Goal: Information Seeking & Learning: Learn about a topic

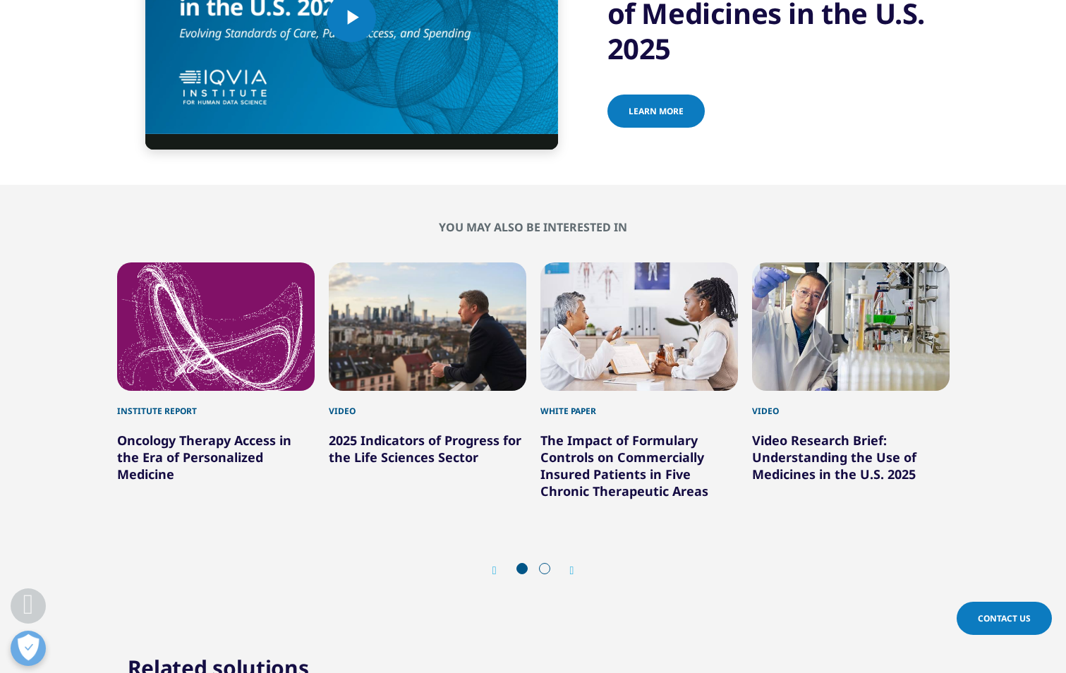
scroll to position [4682, 0]
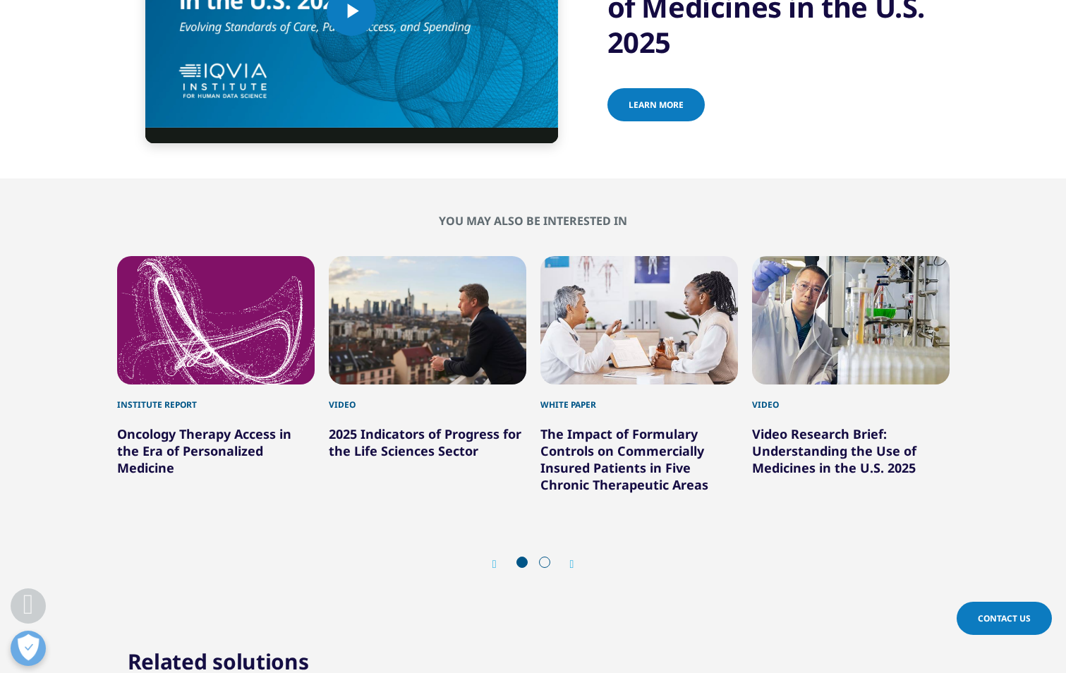
click at [570, 559] on icon "Next slide" at bounding box center [572, 564] width 4 height 11
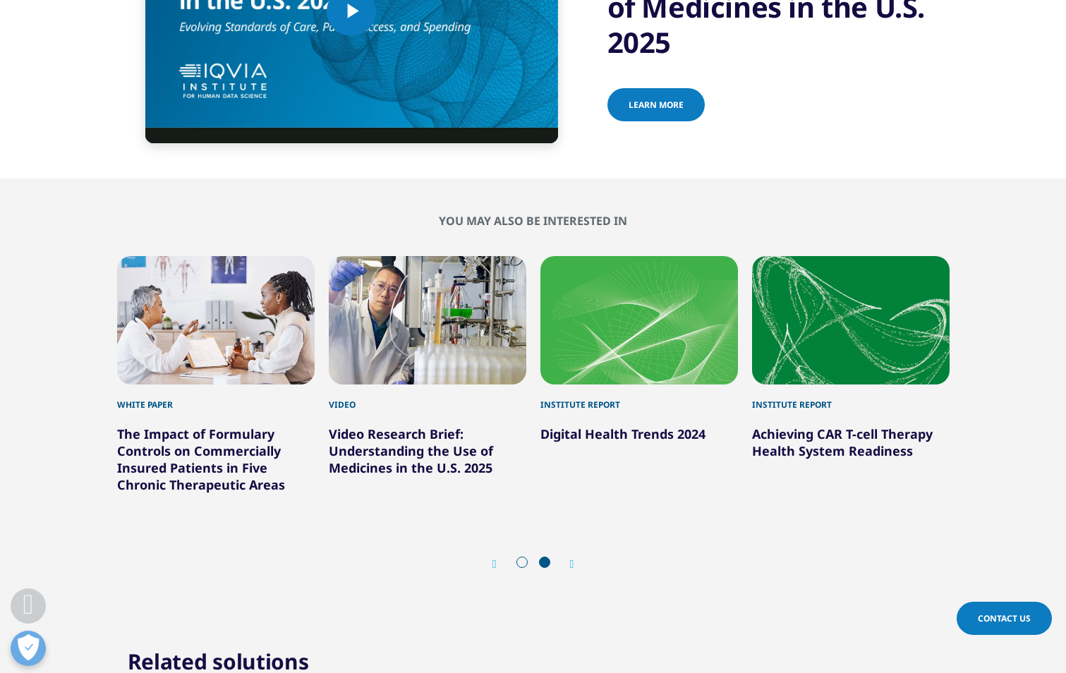
click at [495, 559] on icon "Previous slide" at bounding box center [494, 564] width 4 height 11
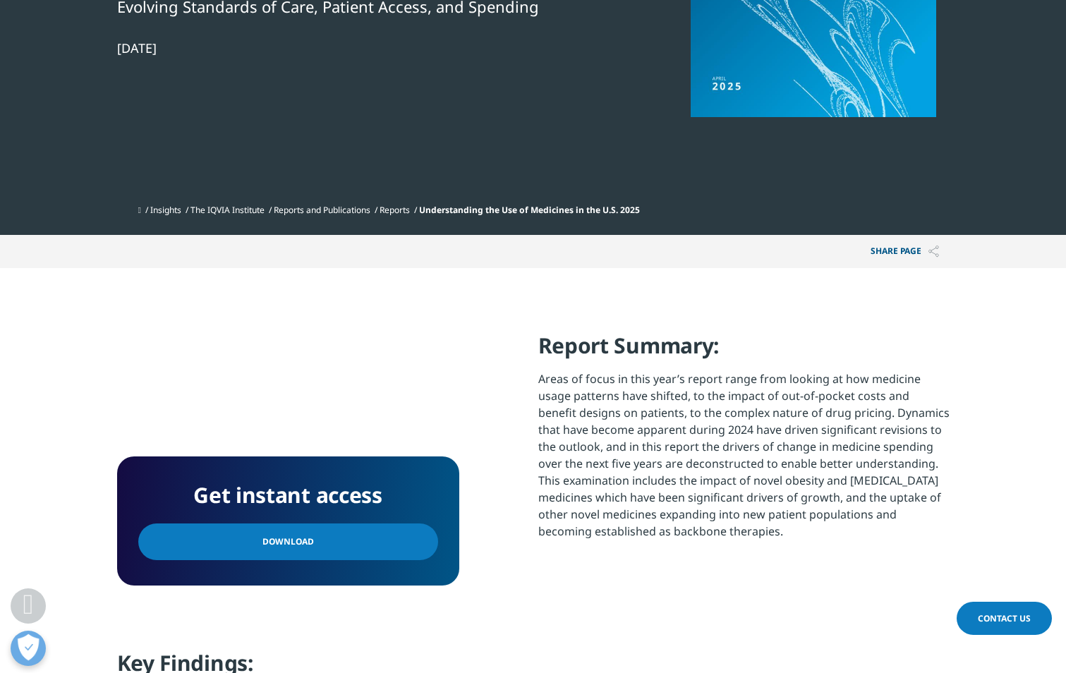
scroll to position [0, 0]
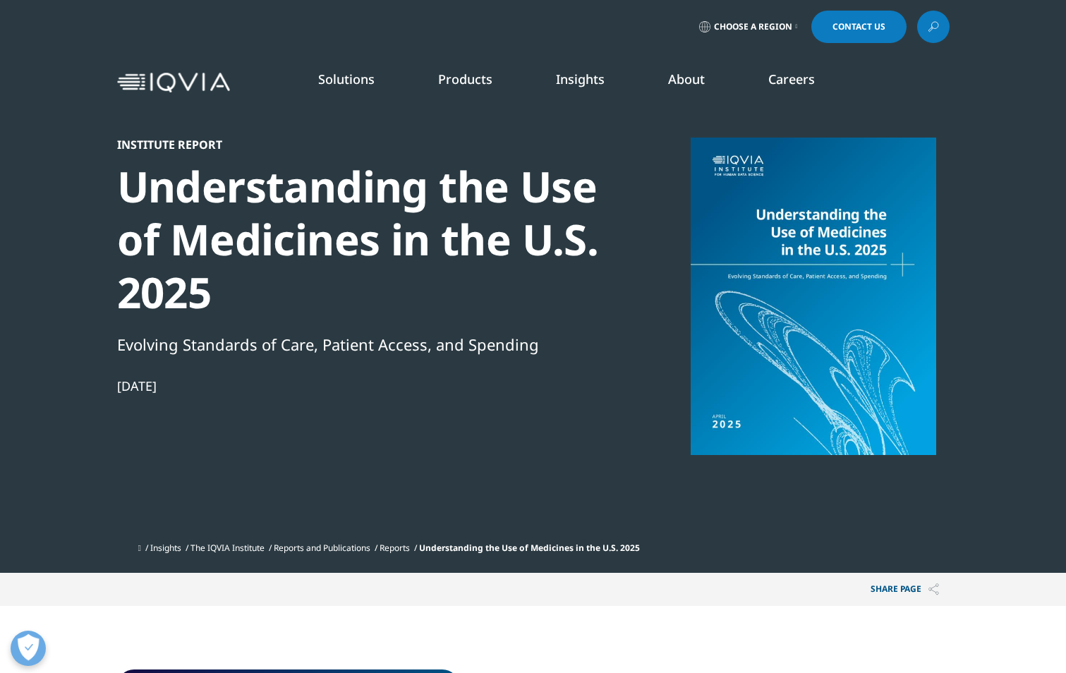
click at [68, 257] on link "DISCOVER INSIGHTS" at bounding box center [132, 259] width 208 height 12
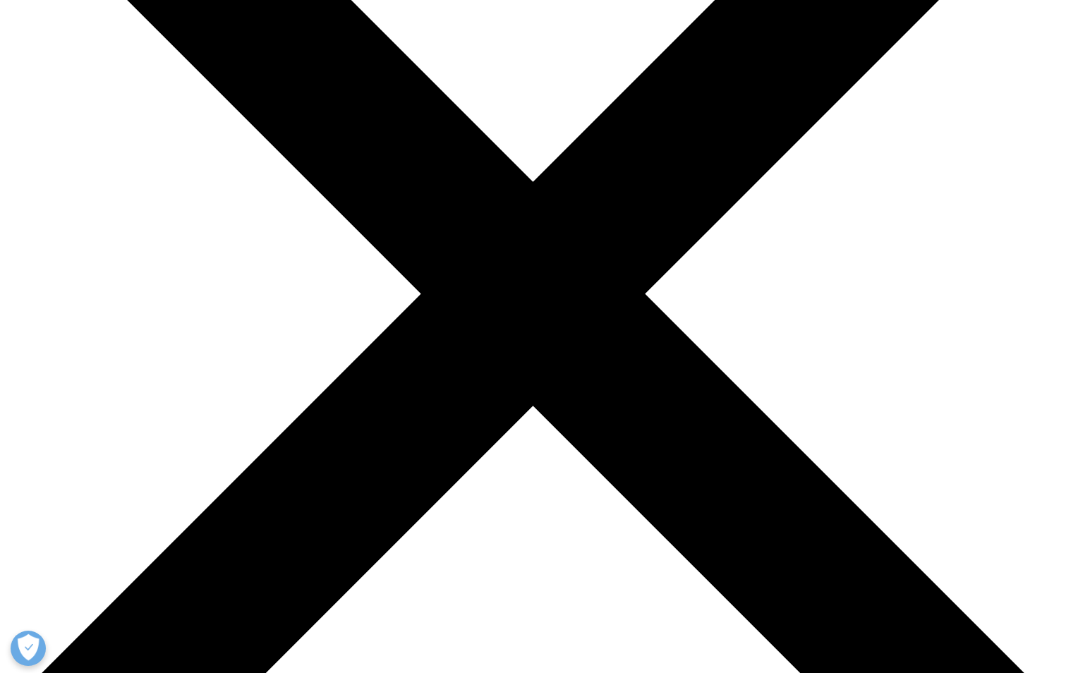
scroll to position [188, 0]
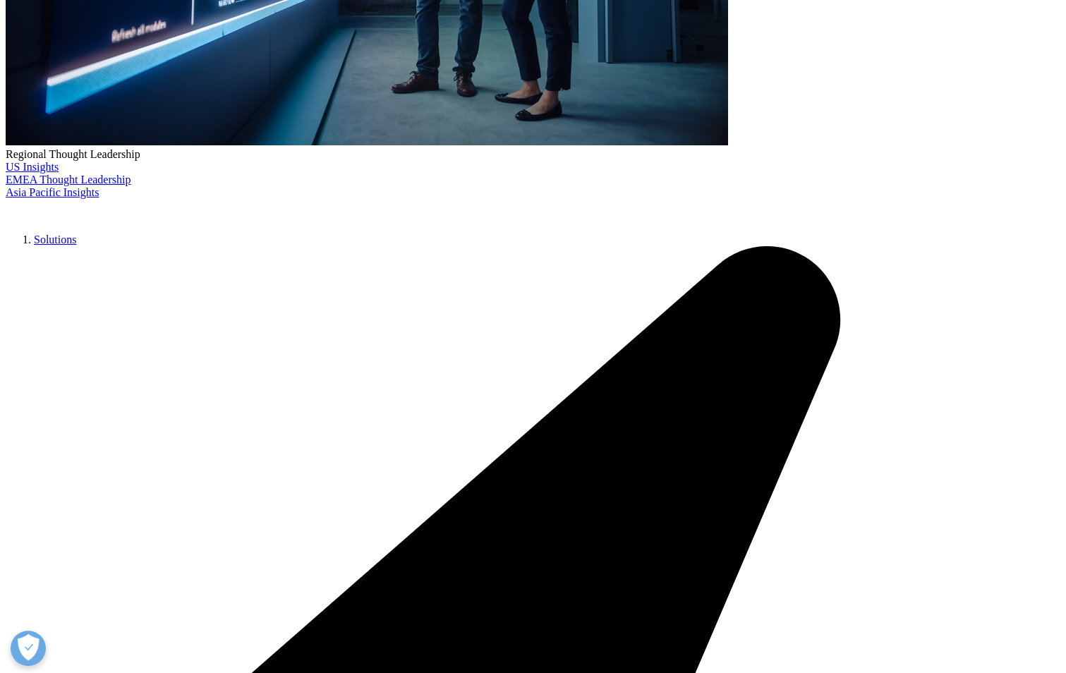
scroll to position [528, 0]
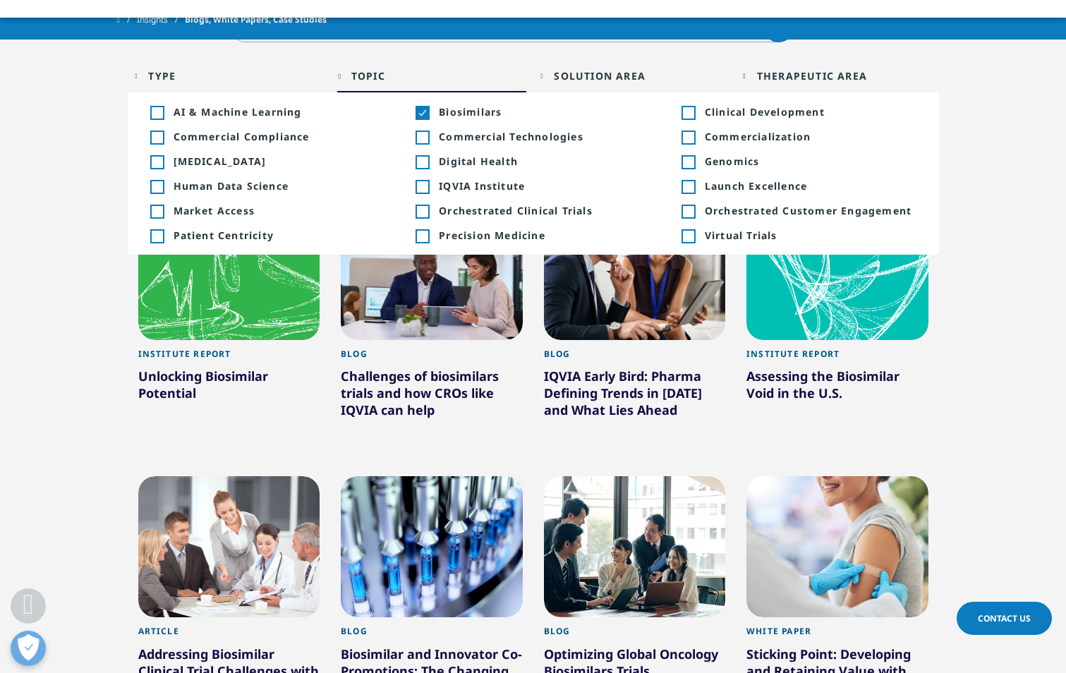
click at [1017, 341] on section "Clear Search Loading Type Loading Clear Or/And Operator Toggle Article 1 Toggle…" at bounding box center [533, 579] width 1066 height 1137
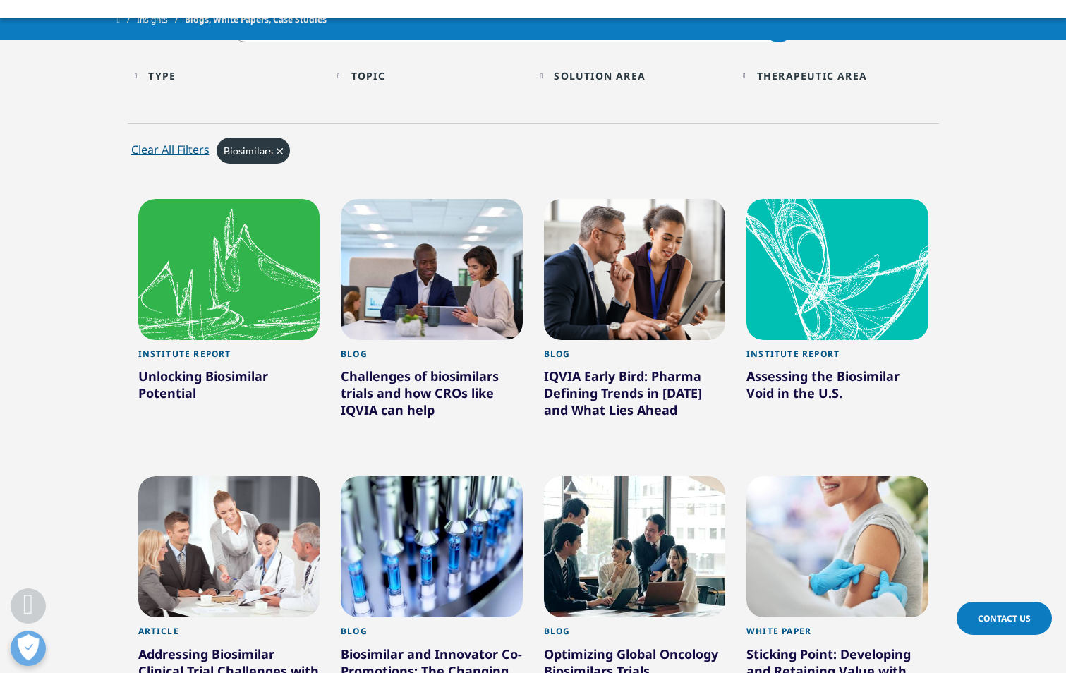
click at [190, 251] on div at bounding box center [229, 269] width 182 height 141
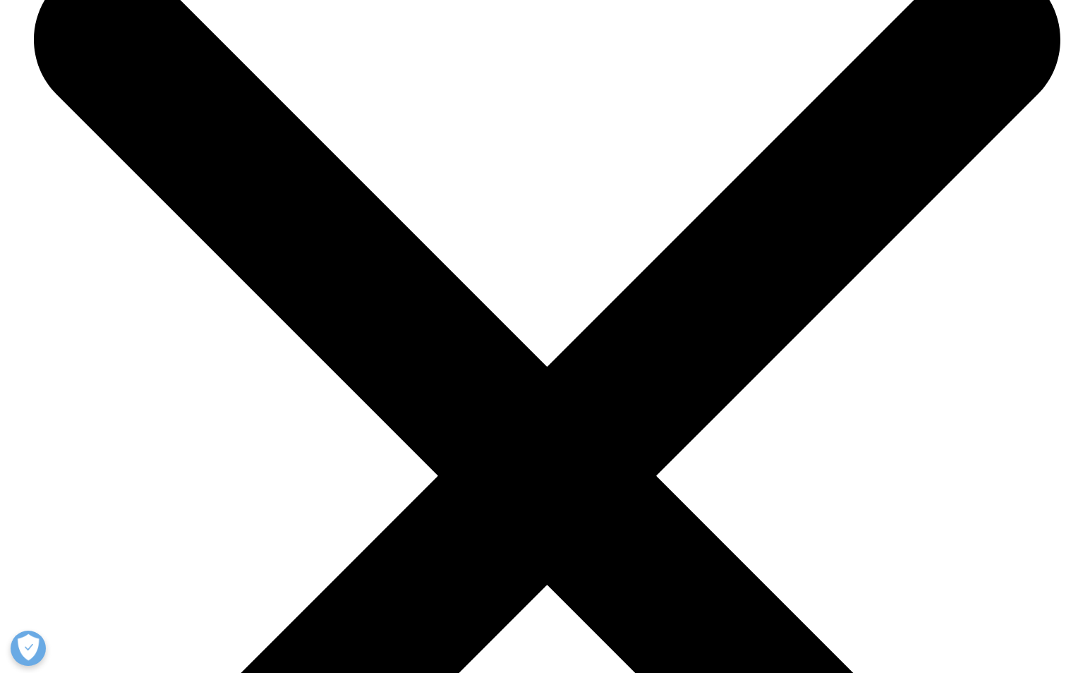
scroll to position [5106, 0]
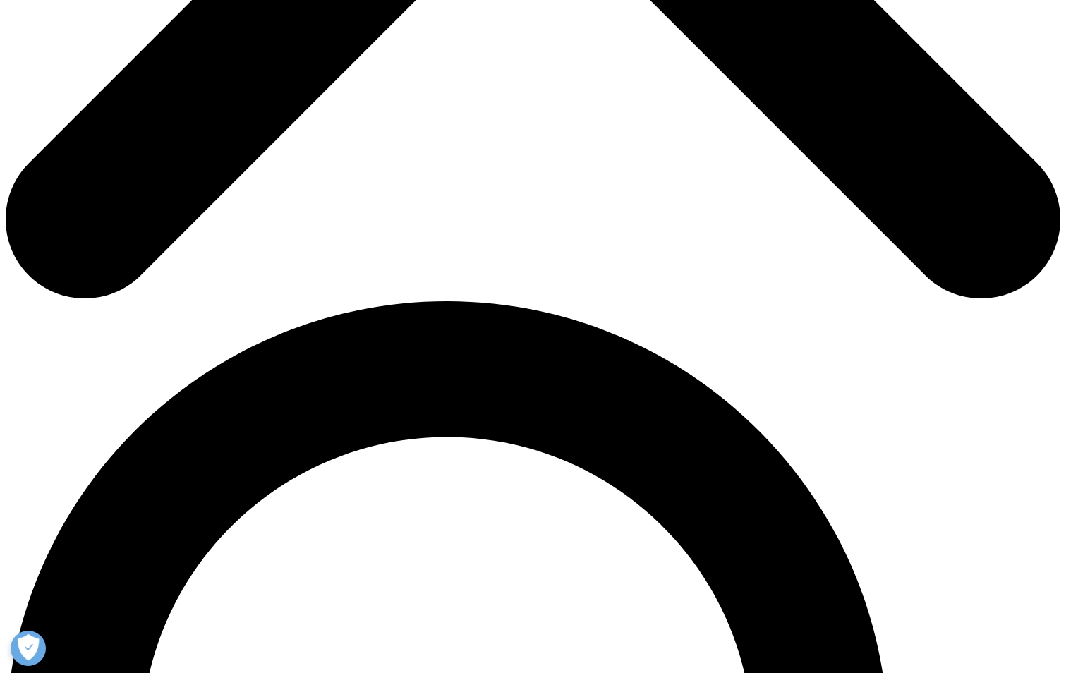
scroll to position [808, 0]
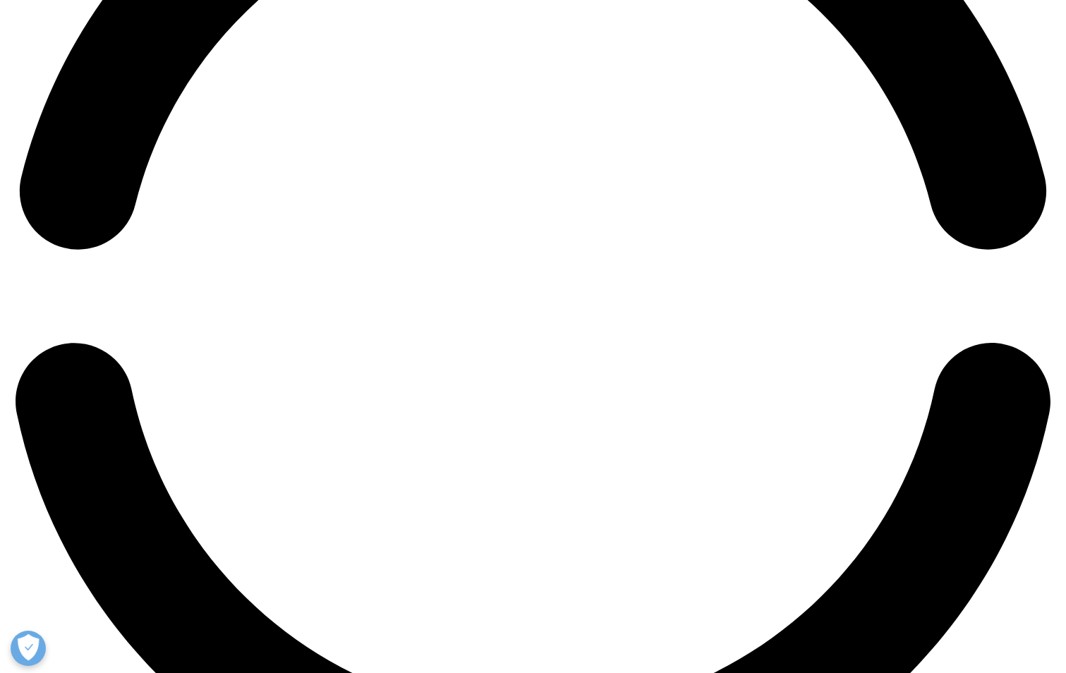
scroll to position [2346, 0]
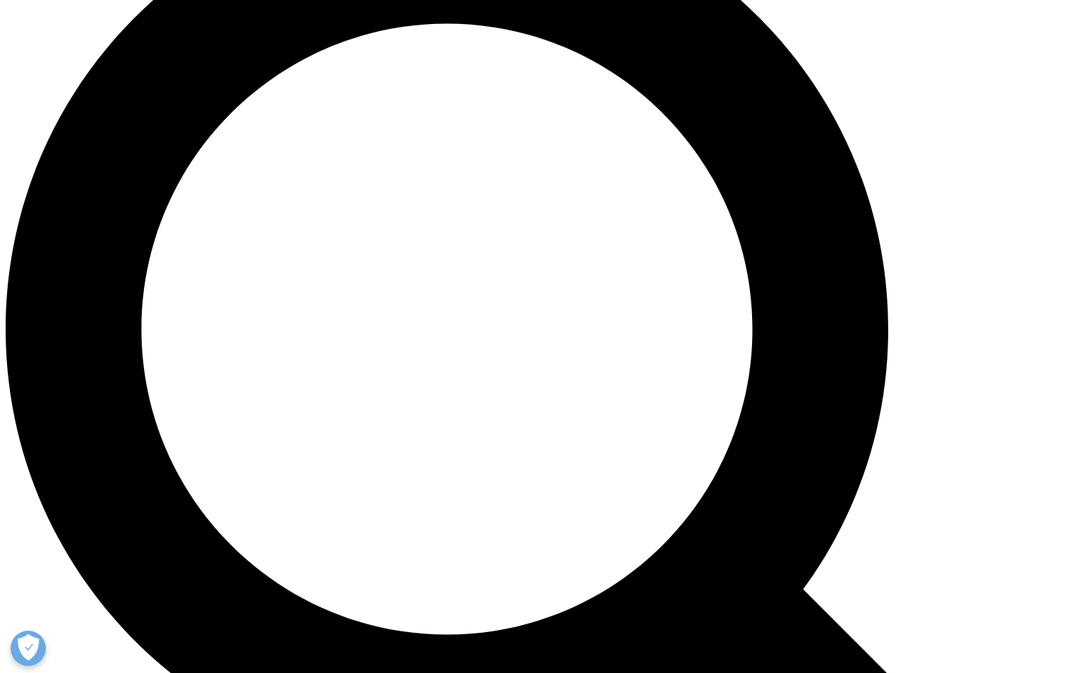
scroll to position [1129, 0]
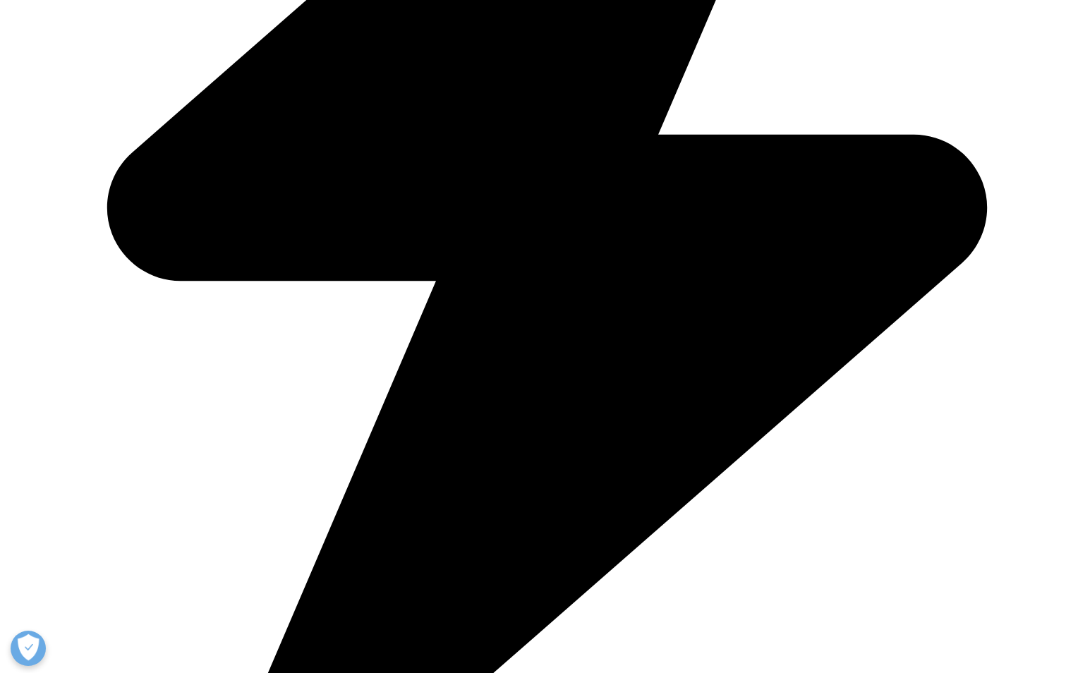
click at [955, 205] on section "Key Findings The U.S. biologics market has grown 12.5% annually on average over…" at bounding box center [533, 107] width 1066 height 455
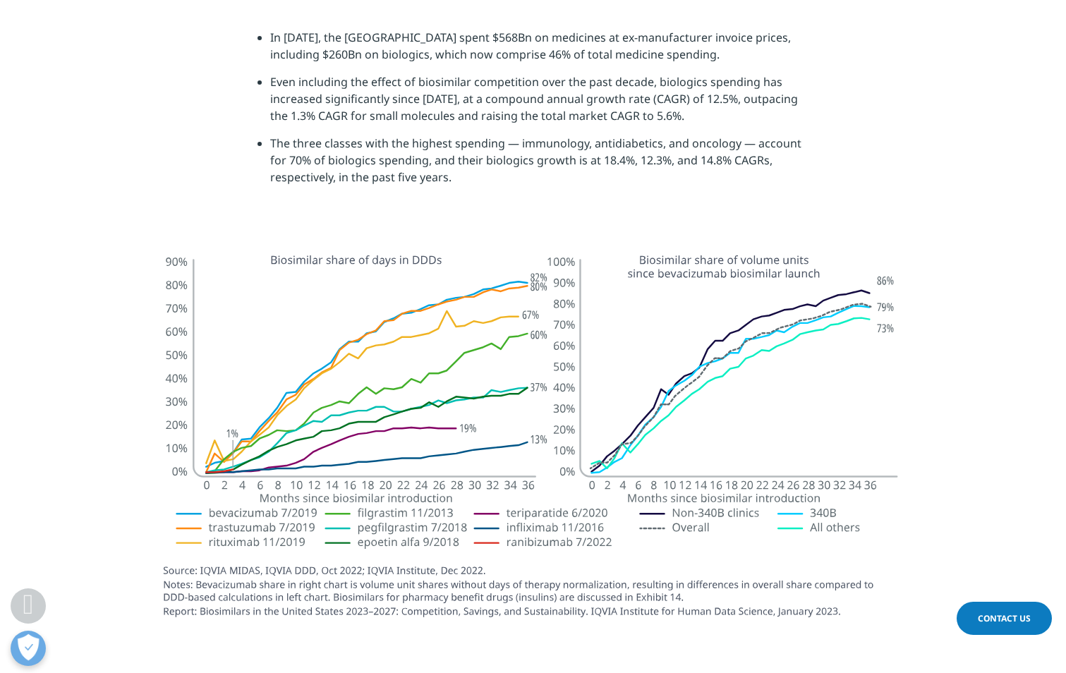
scroll to position [1954, 0]
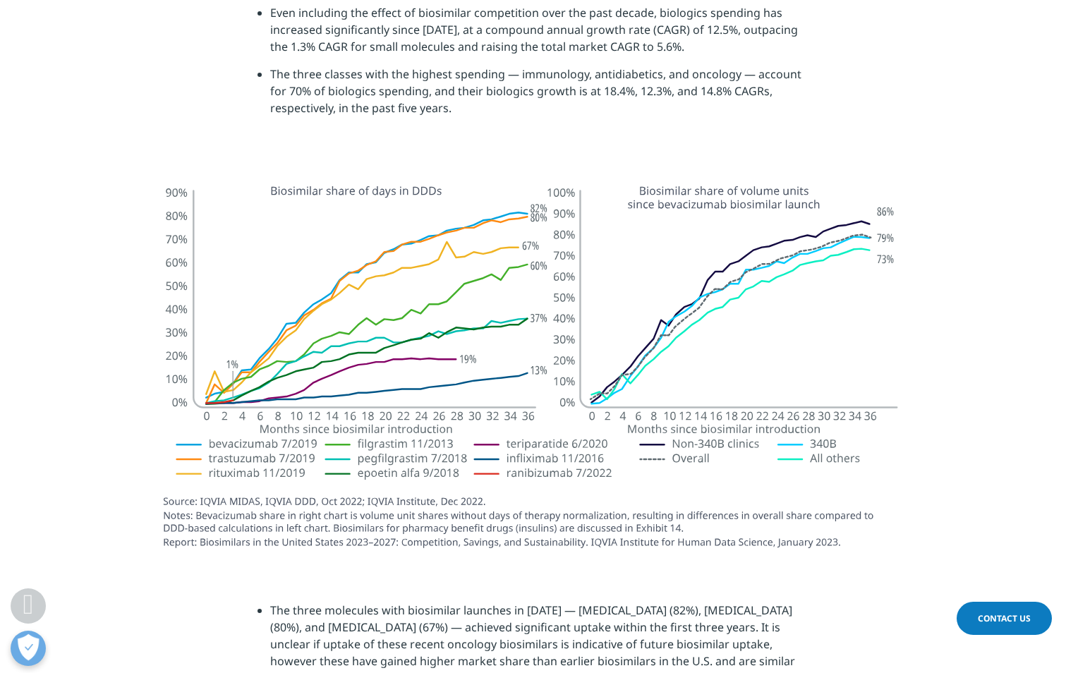
click at [880, 313] on img at bounding box center [533, 362] width 790 height 401
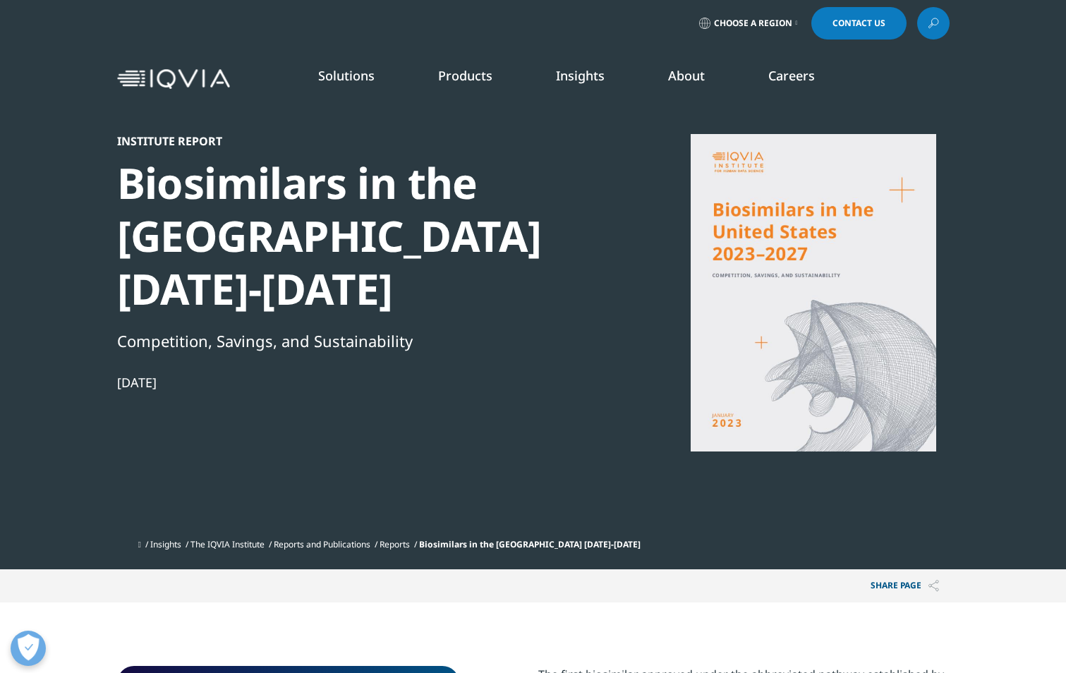
scroll to position [0, 0]
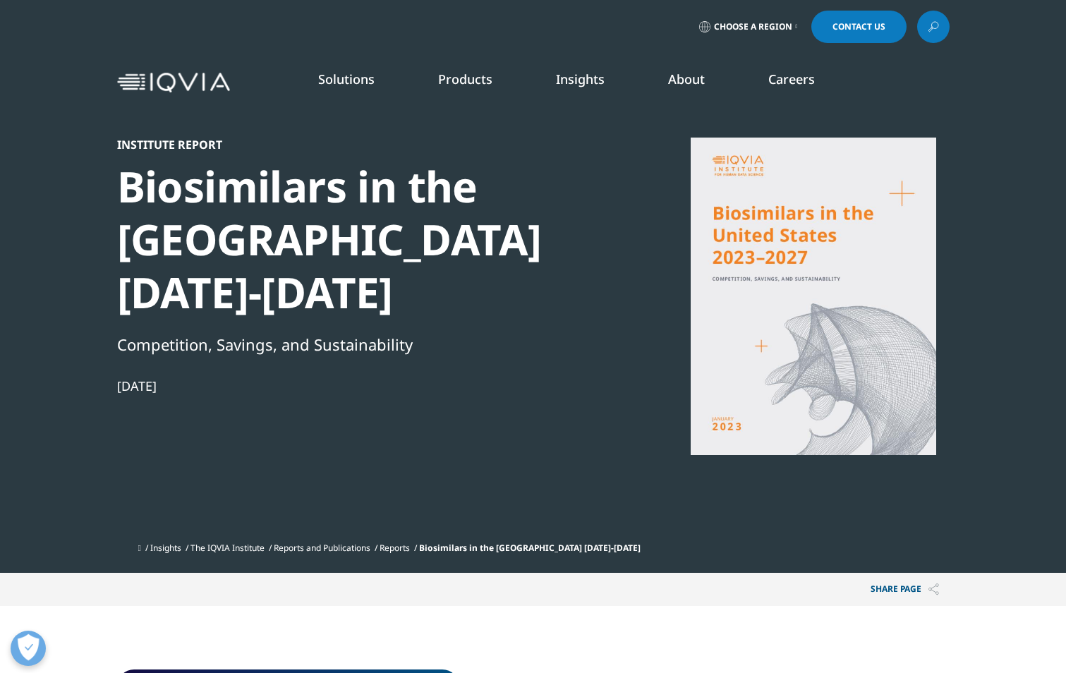
click at [177, 84] on img at bounding box center [173, 83] width 113 height 20
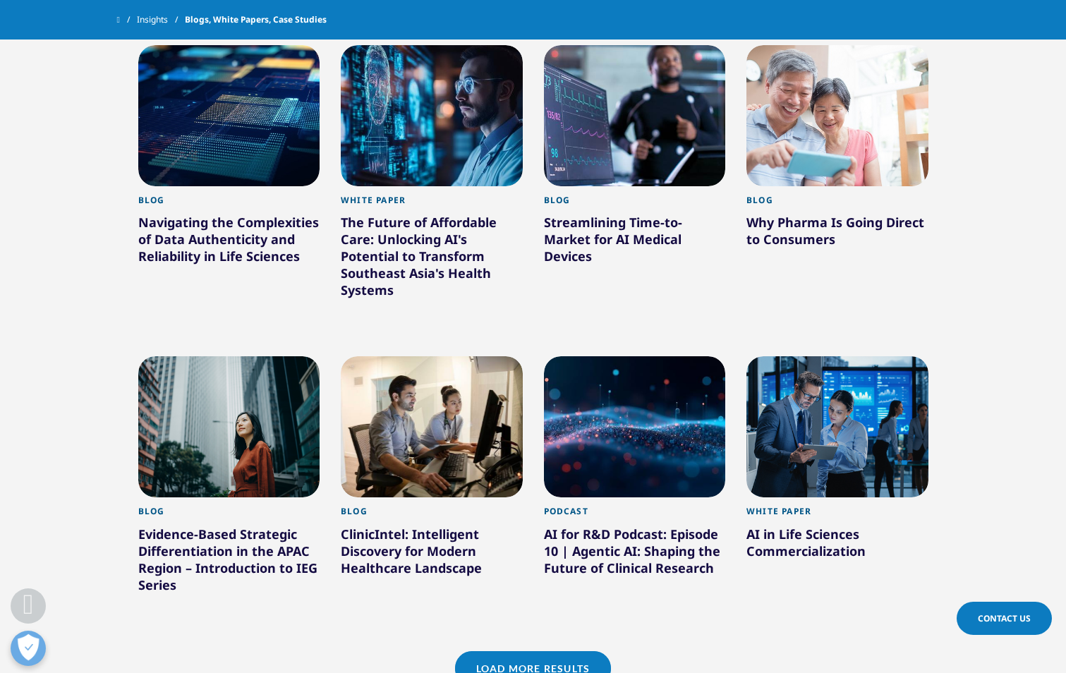
scroll to position [944, 0]
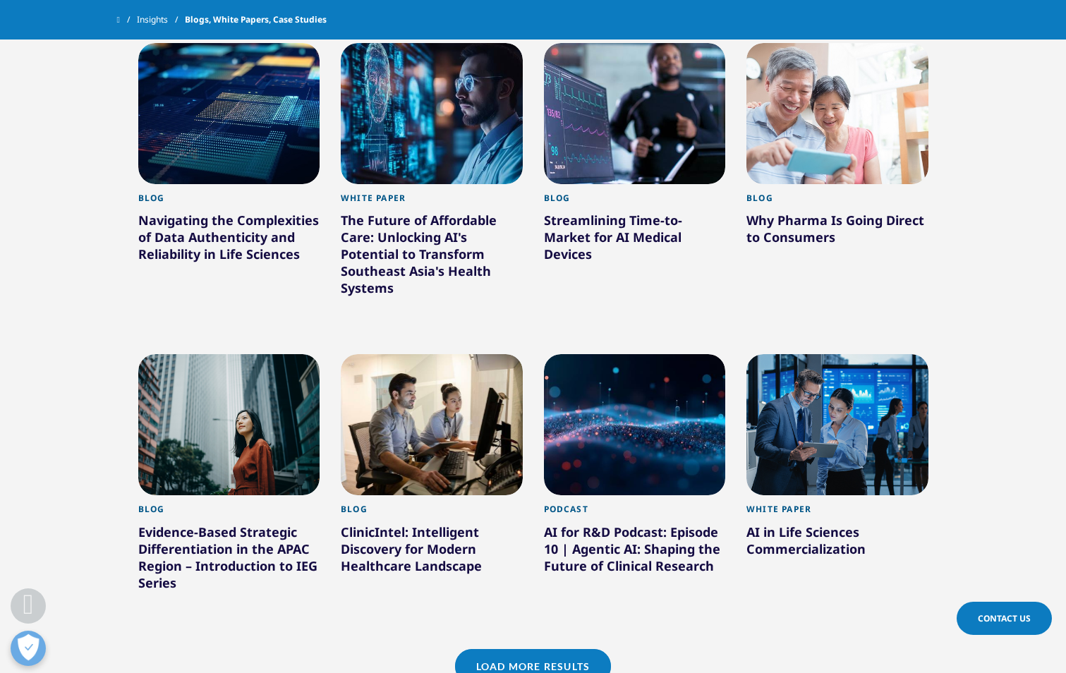
click at [770, 222] on div "Why Pharma Is Going Direct to Consumers" at bounding box center [837, 232] width 182 height 40
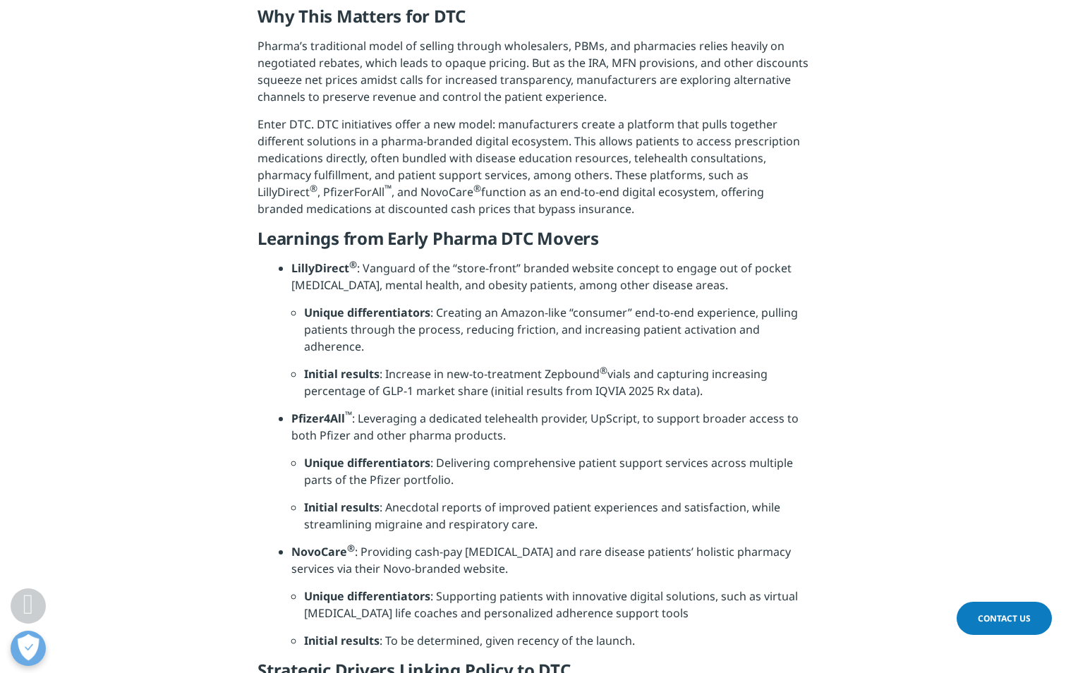
scroll to position [950, 0]
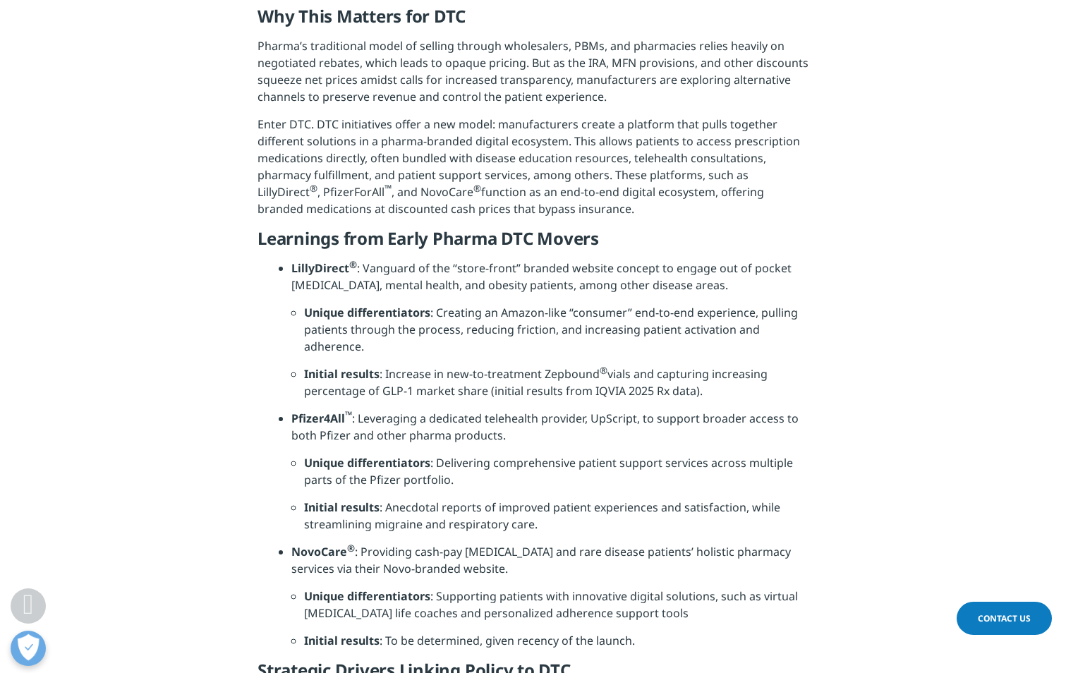
scroll to position [1326, 0]
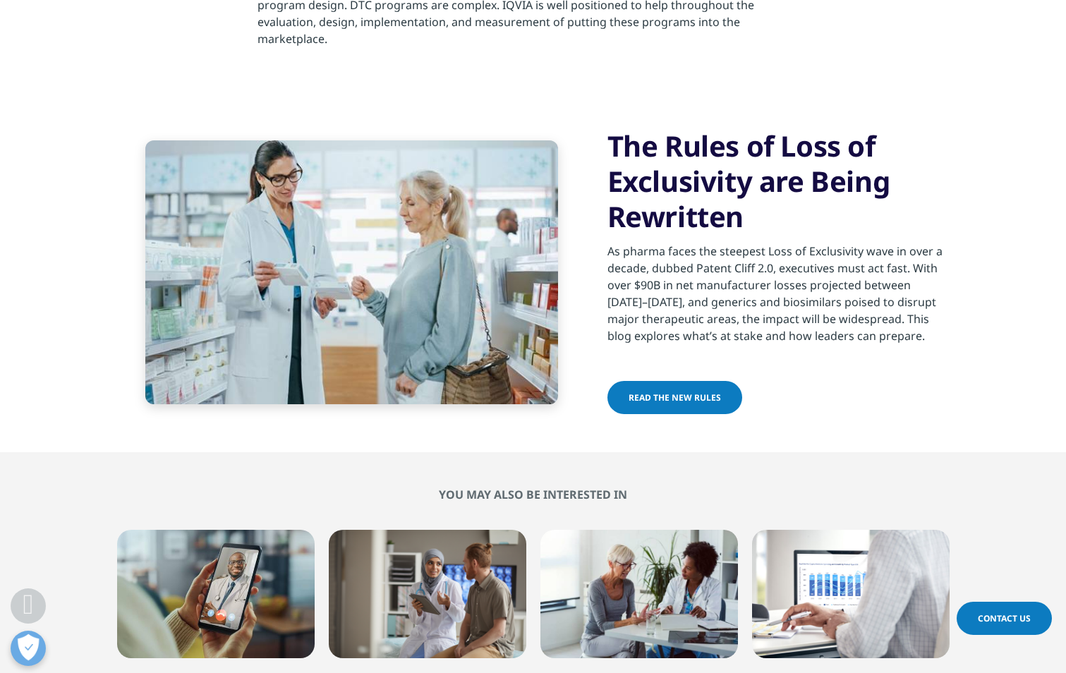
scroll to position [3564, 0]
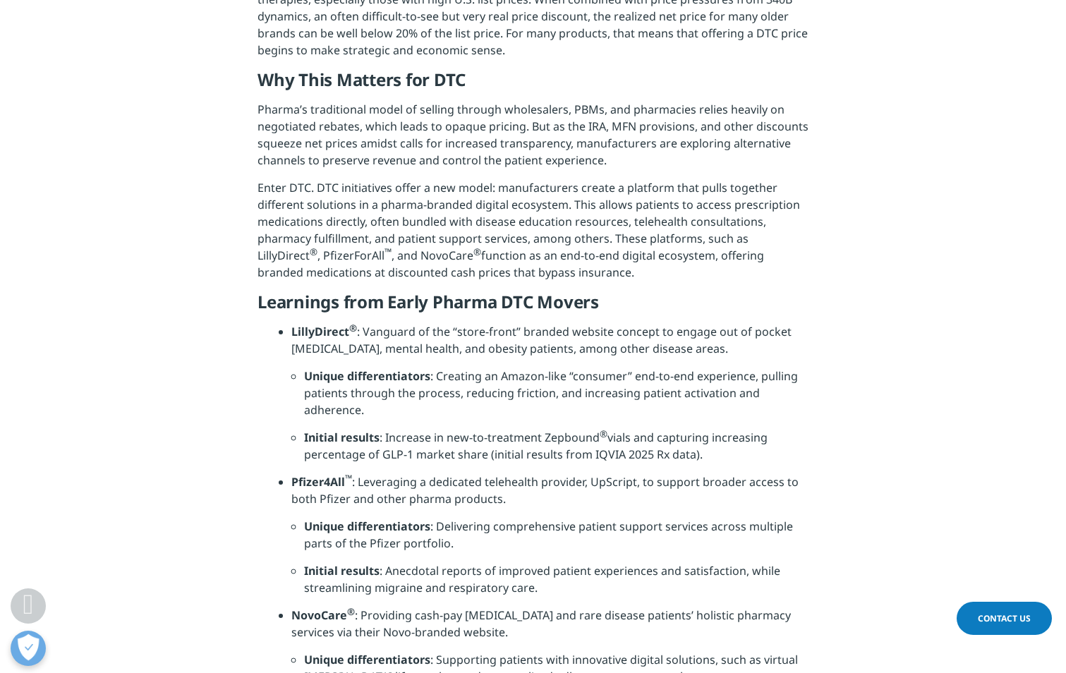
scroll to position [1129, 0]
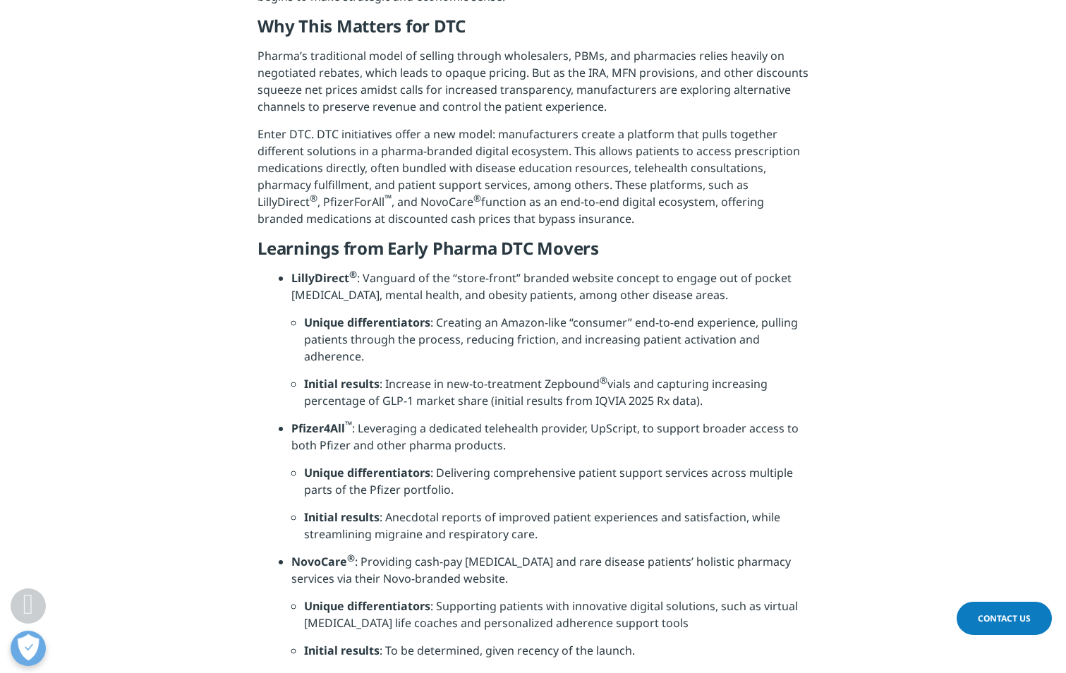
click at [681, 353] on li "Unique differentiators : Creating an Amazon-like “consumer” end-to-end experien…" at bounding box center [556, 344] width 504 height 61
